Goal: Navigation & Orientation: Go to known website

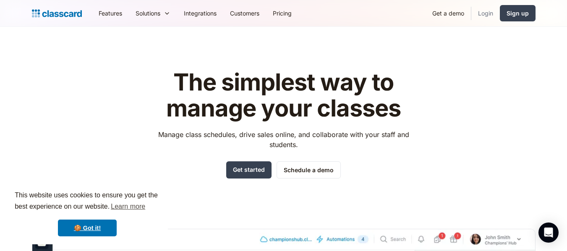
click at [492, 11] on link "Login" at bounding box center [485, 13] width 29 height 19
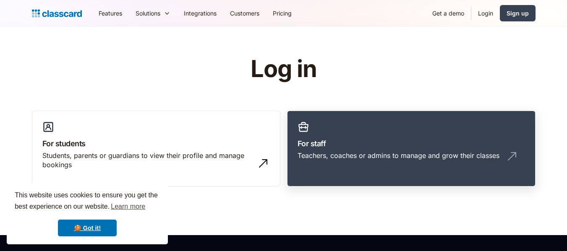
click at [346, 153] on div "Teachers, coaches or admins to manage and grow their classes" at bounding box center [398, 155] width 202 height 9
